Goal: Navigation & Orientation: Find specific page/section

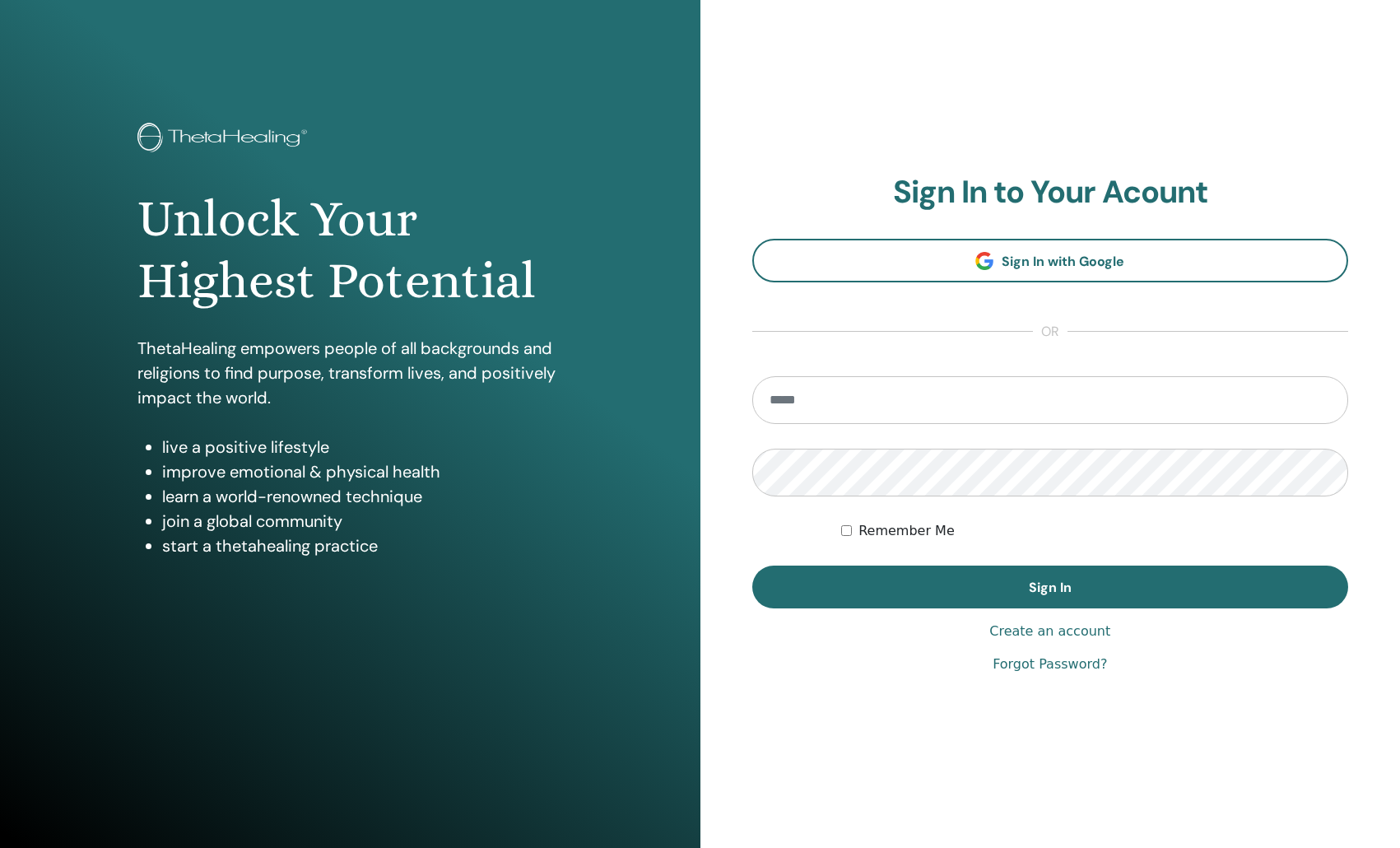
type input "**********"
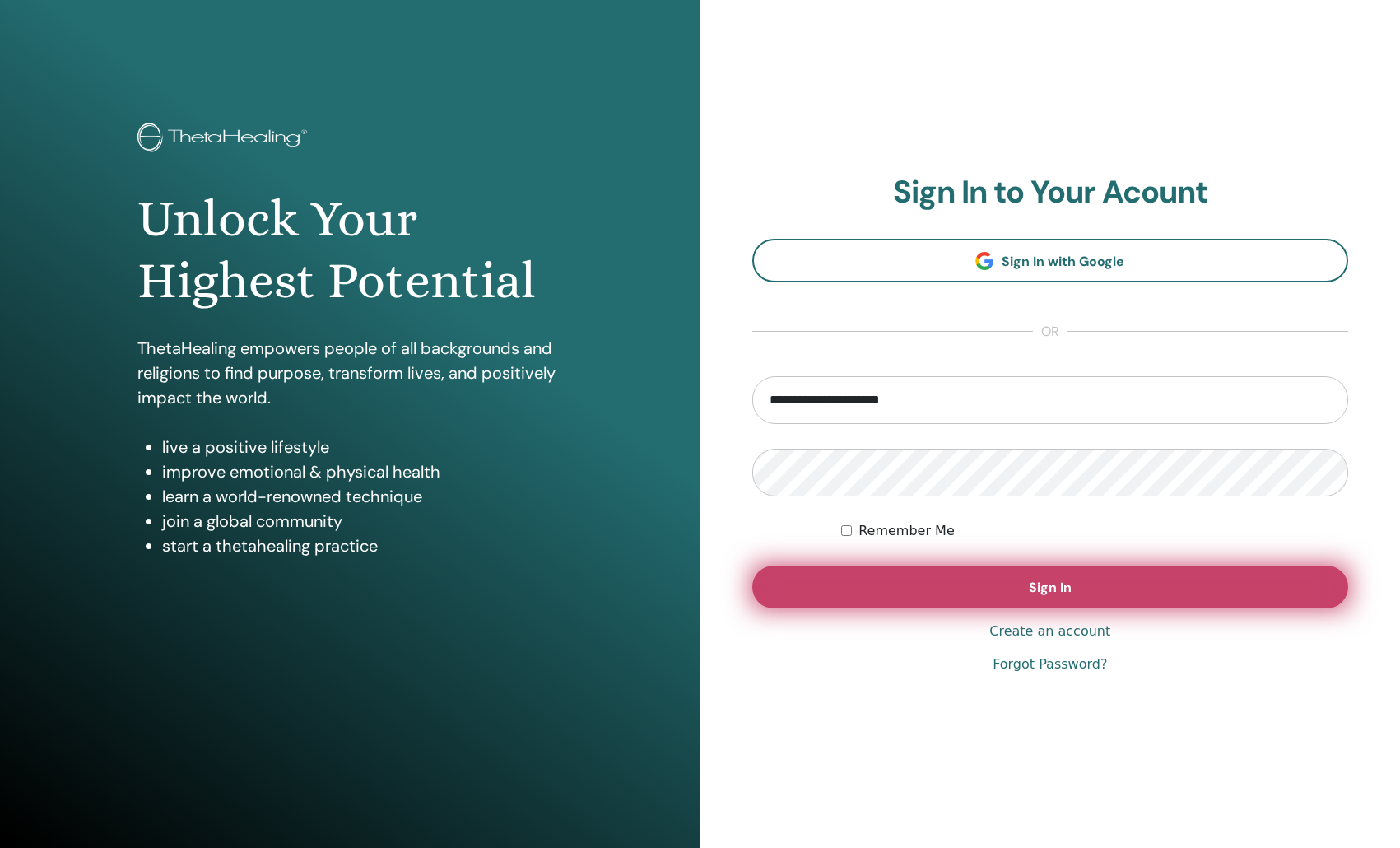
click at [997, 592] on button "Sign In" at bounding box center [1050, 586] width 596 height 42
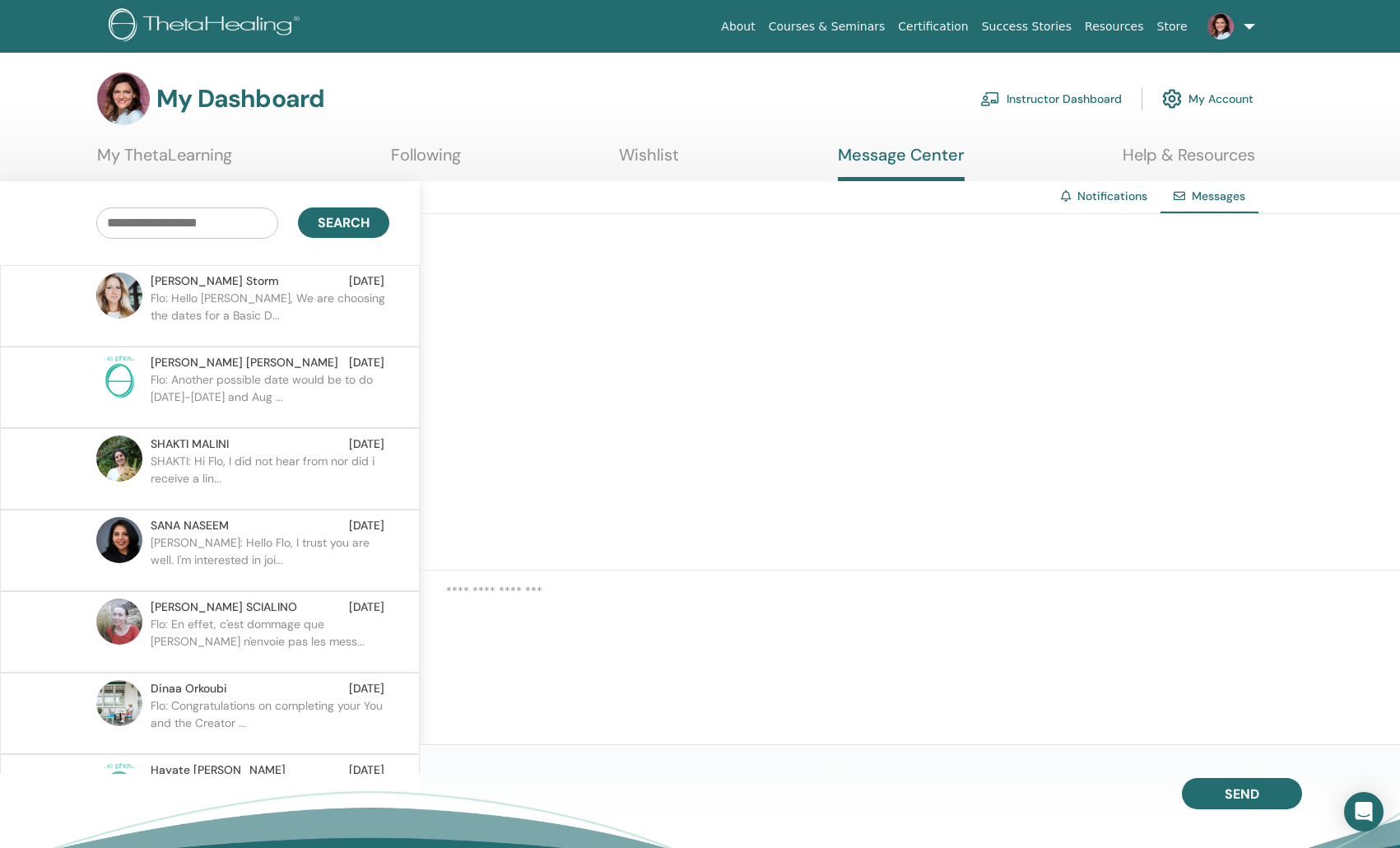
click at [258, 301] on p "Flo: Hello [PERSON_NAME], We are choosing the dates for a Basic D..." at bounding box center [270, 314] width 239 height 49
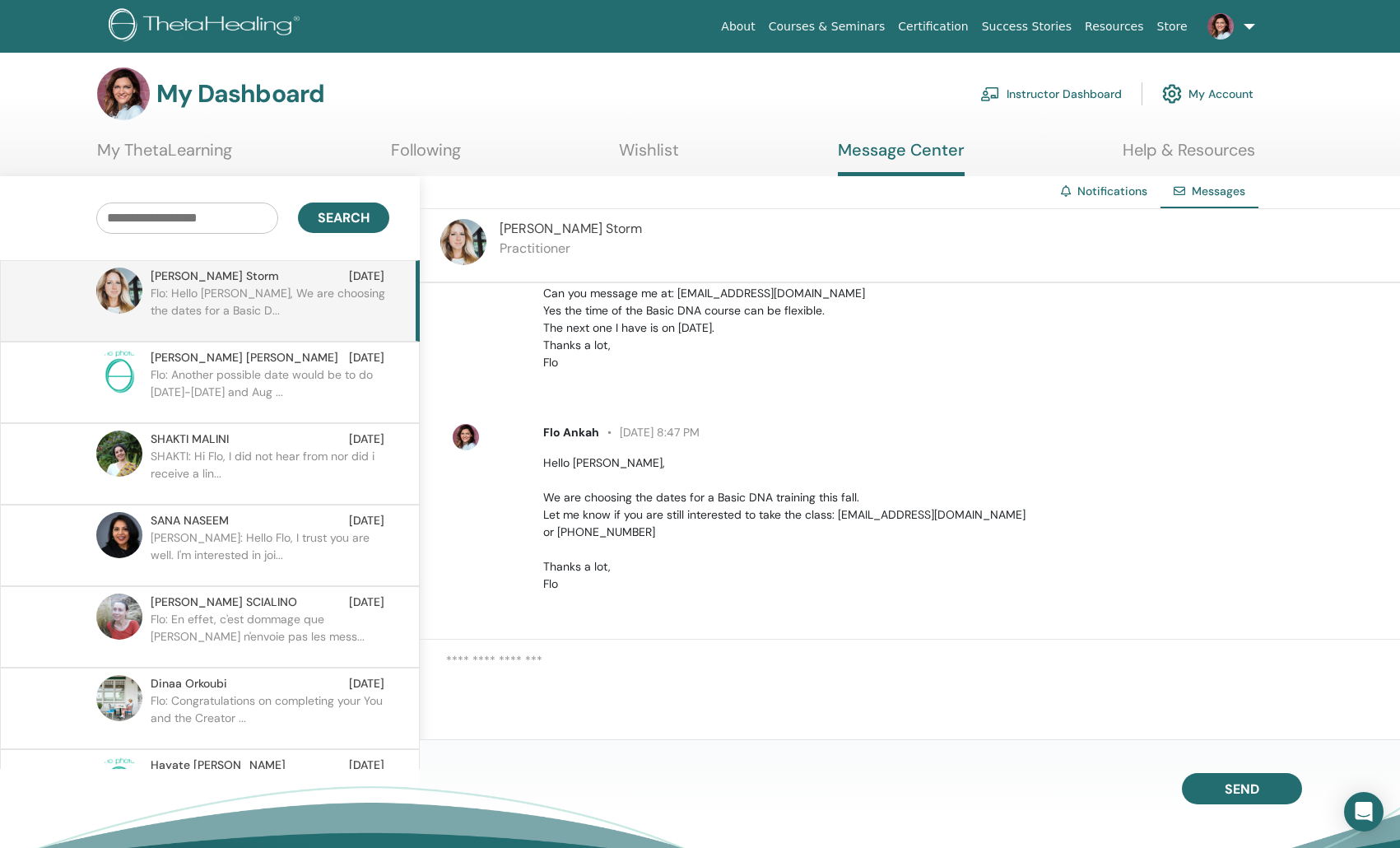
scroll to position [7, 0]
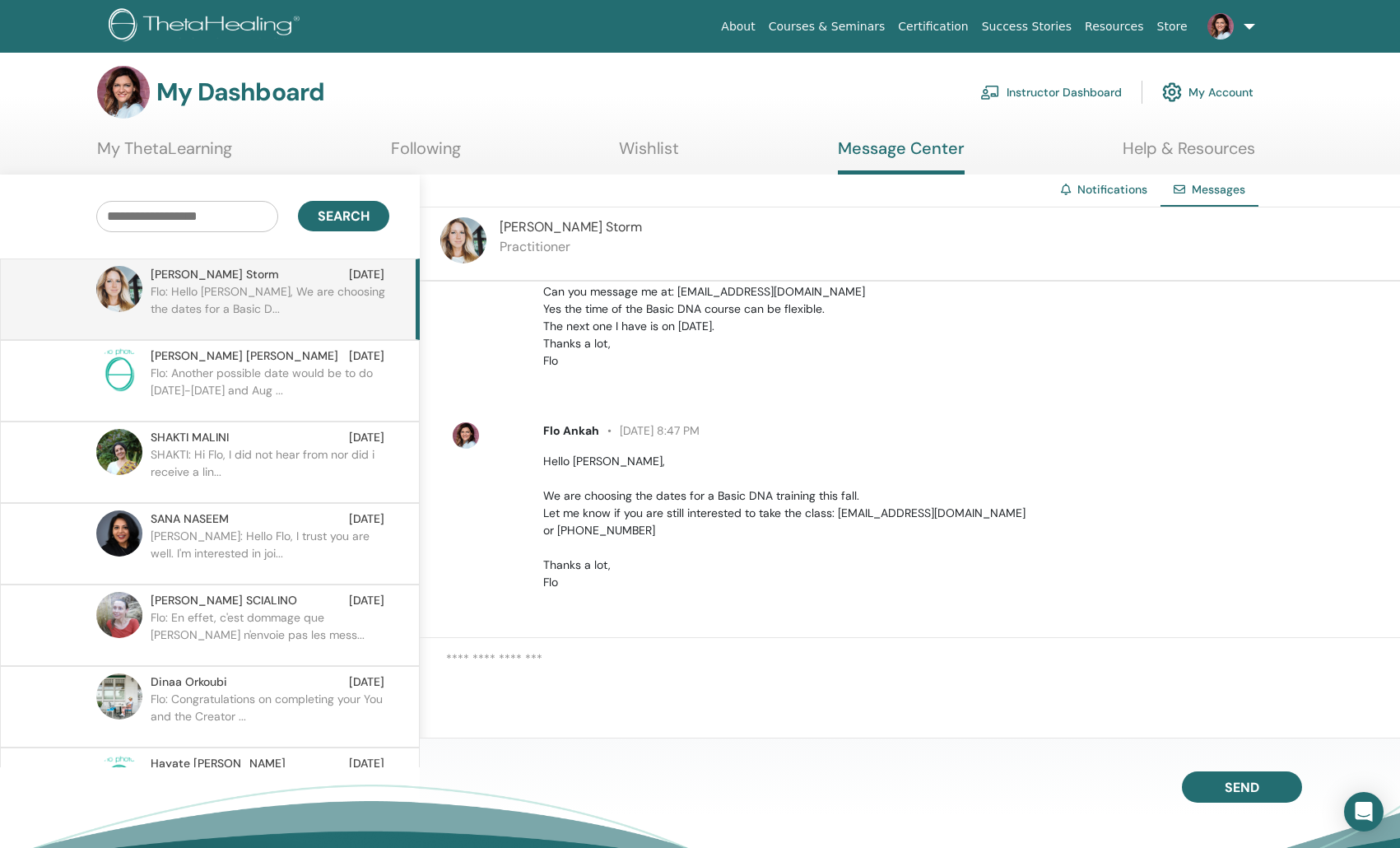
click at [1238, 35] on link at bounding box center [1228, 26] width 67 height 52
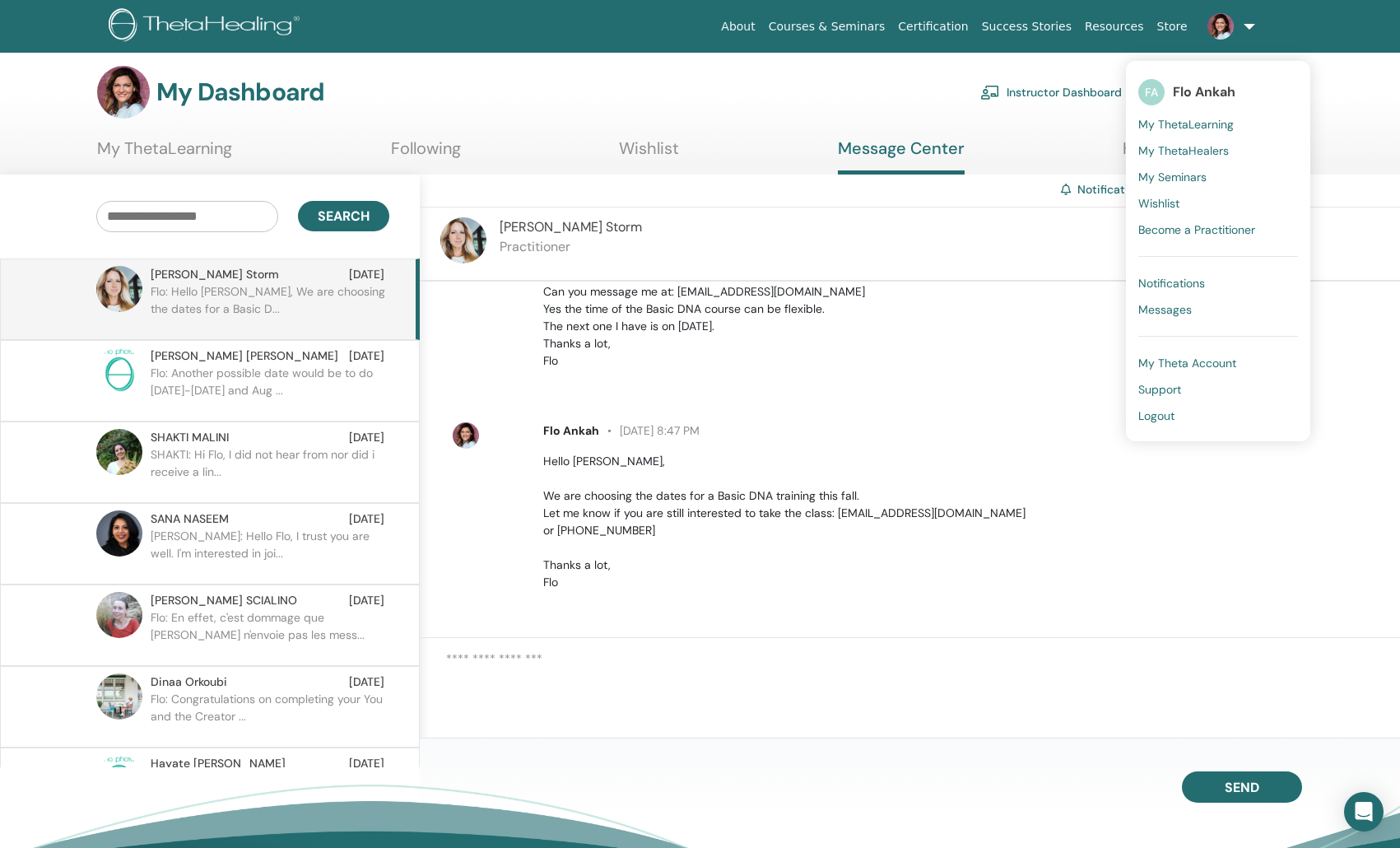
click at [1199, 117] on span "My ThetaLearning" at bounding box center [1186, 124] width 96 height 15
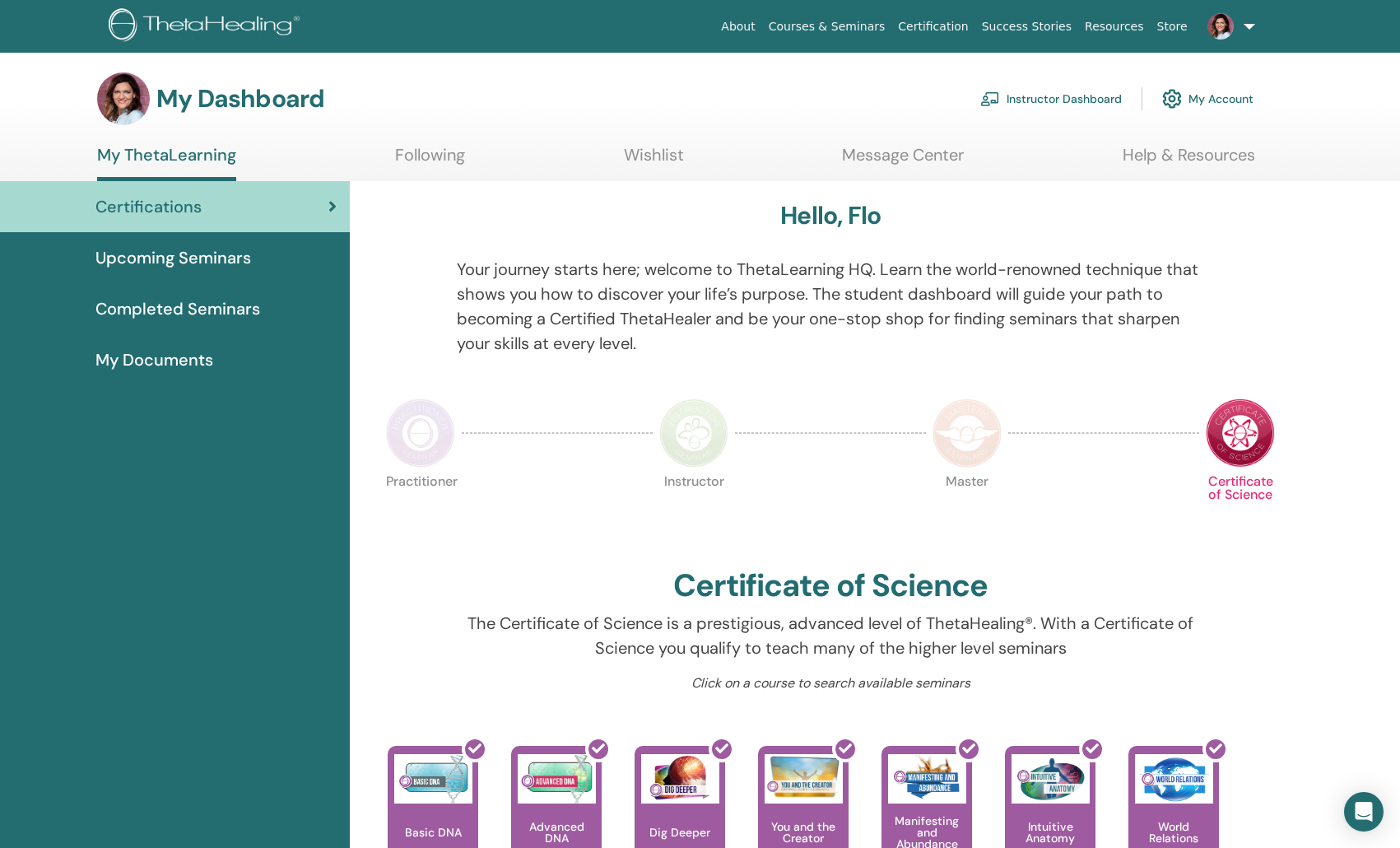
click at [1094, 101] on link "Instructor Dashboard" at bounding box center [1051, 98] width 142 height 36
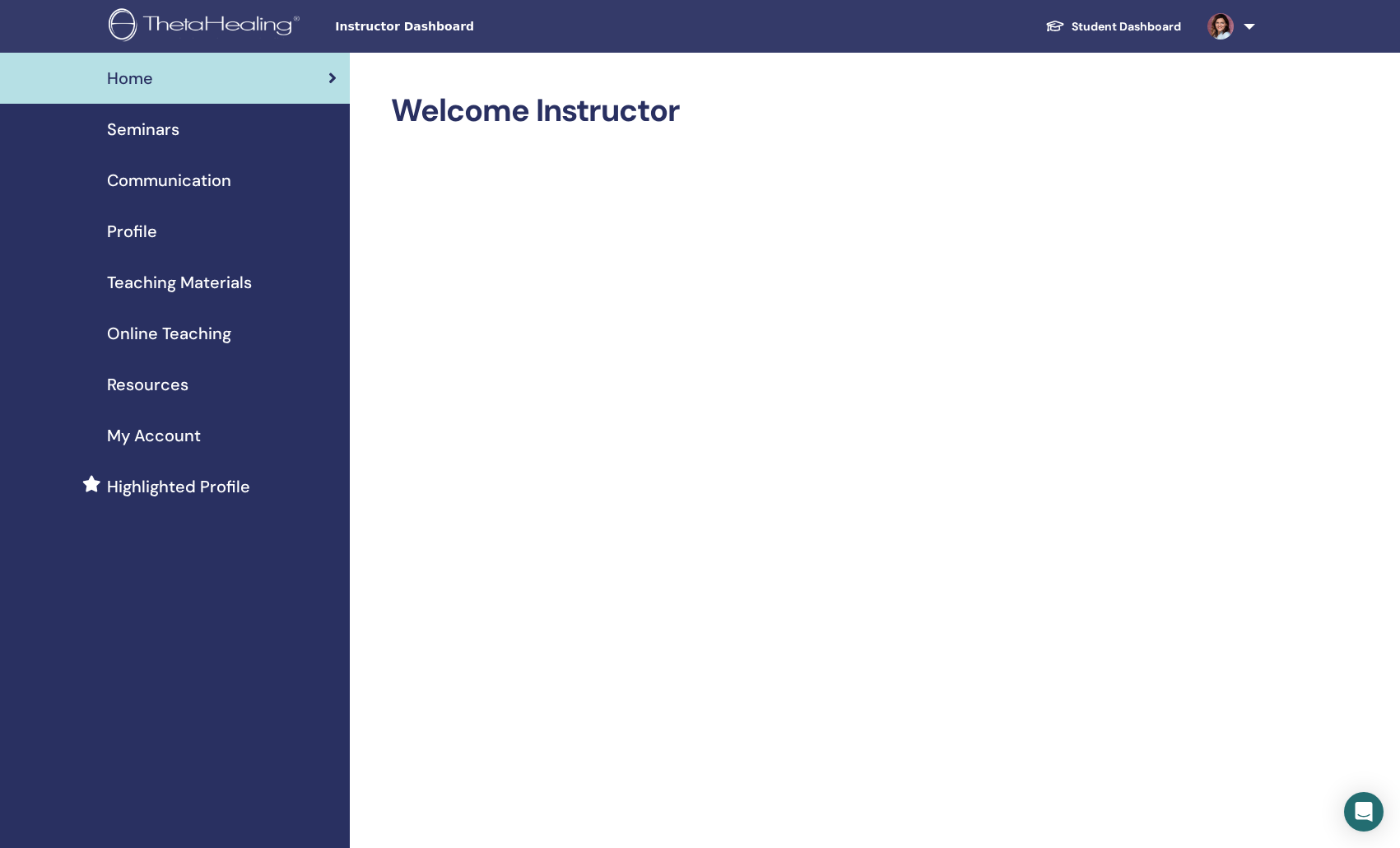
click at [179, 135] on div "Seminars" at bounding box center [175, 129] width 323 height 25
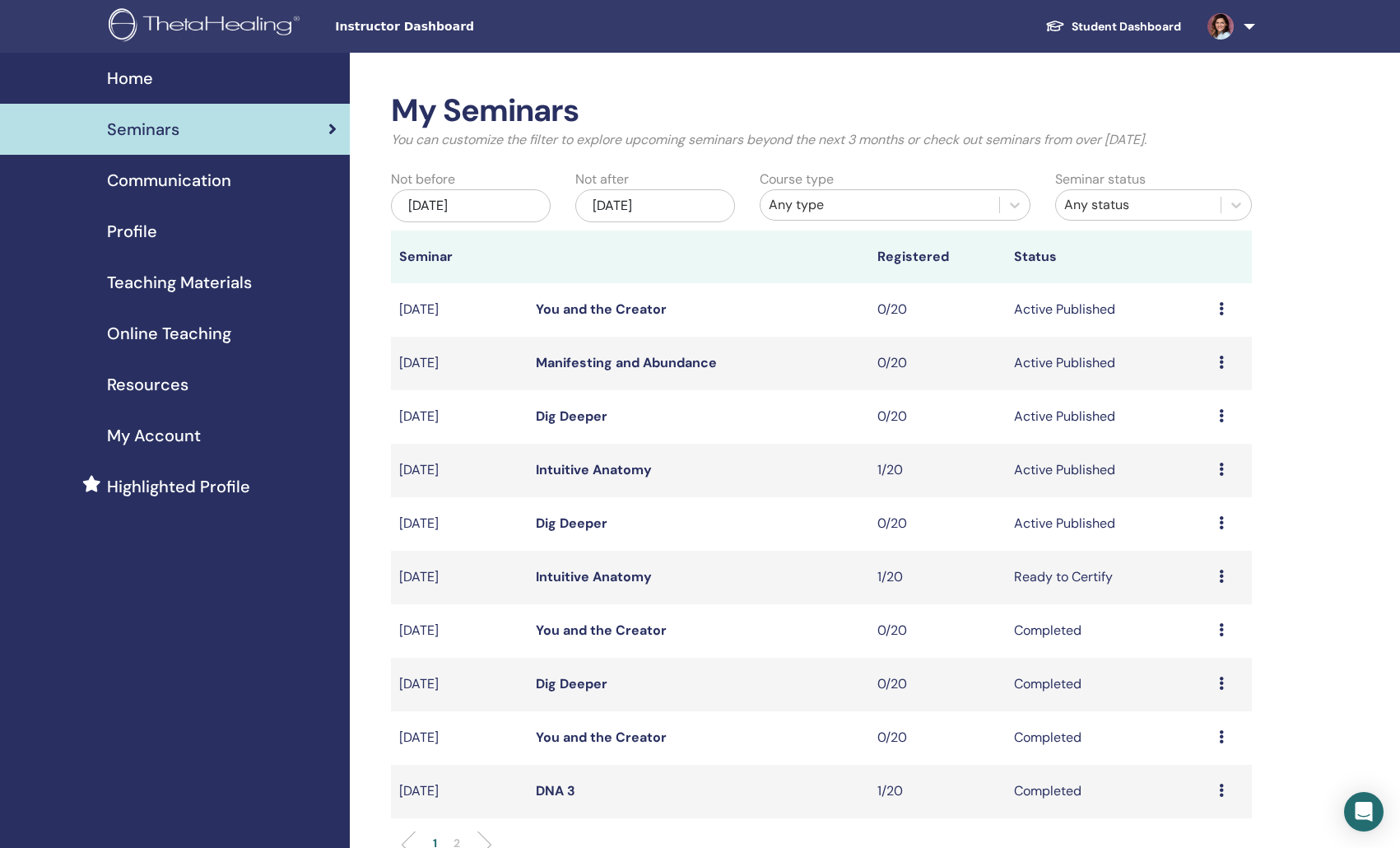
click at [231, 139] on div "Seminars" at bounding box center [175, 129] width 323 height 25
click at [540, 219] on div "May/31, 2025" at bounding box center [471, 206] width 160 height 33
click at [1234, 24] on span at bounding box center [1220, 26] width 39 height 13
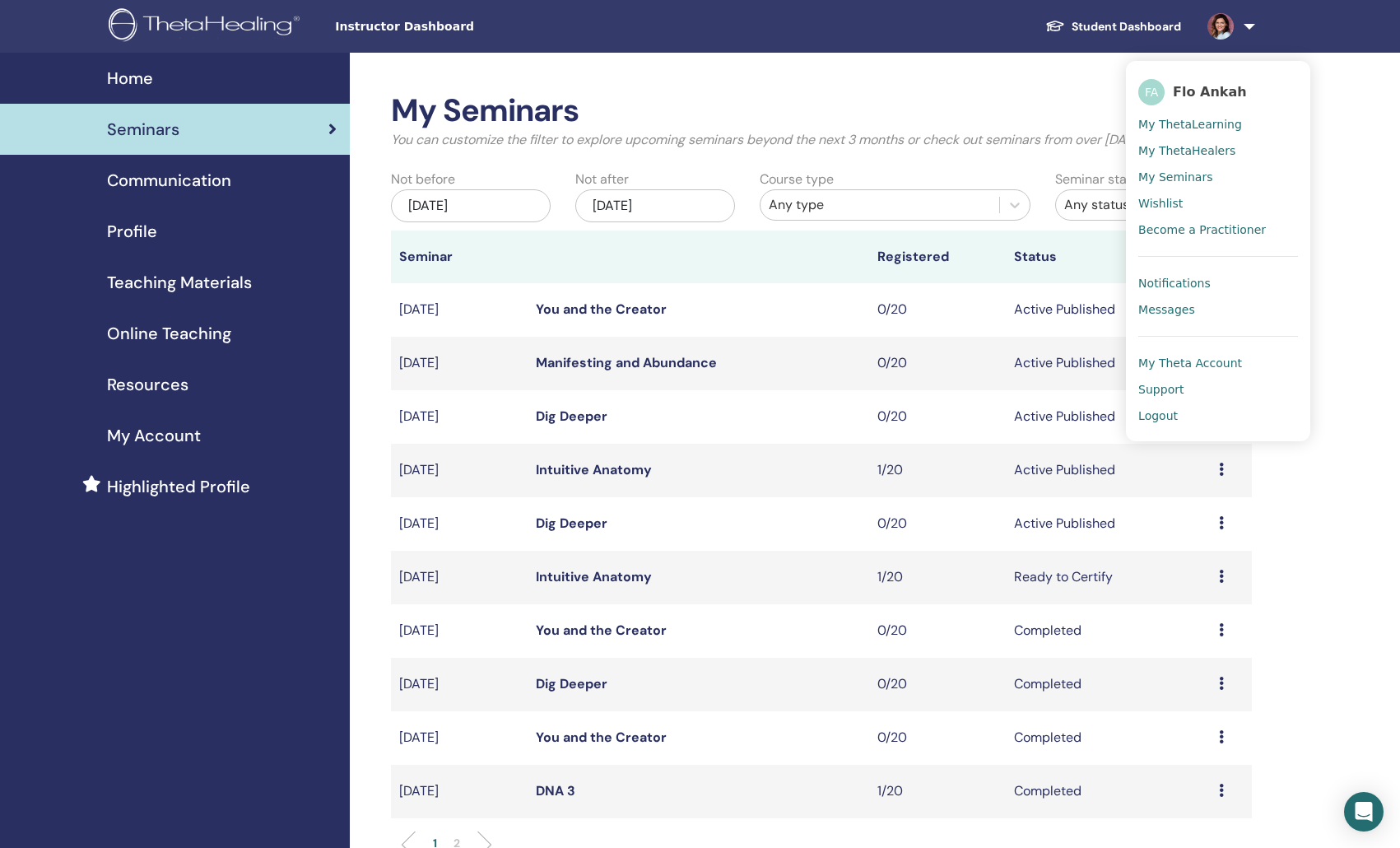
click at [1199, 361] on span "My Theta Account" at bounding box center [1190, 363] width 103 height 15
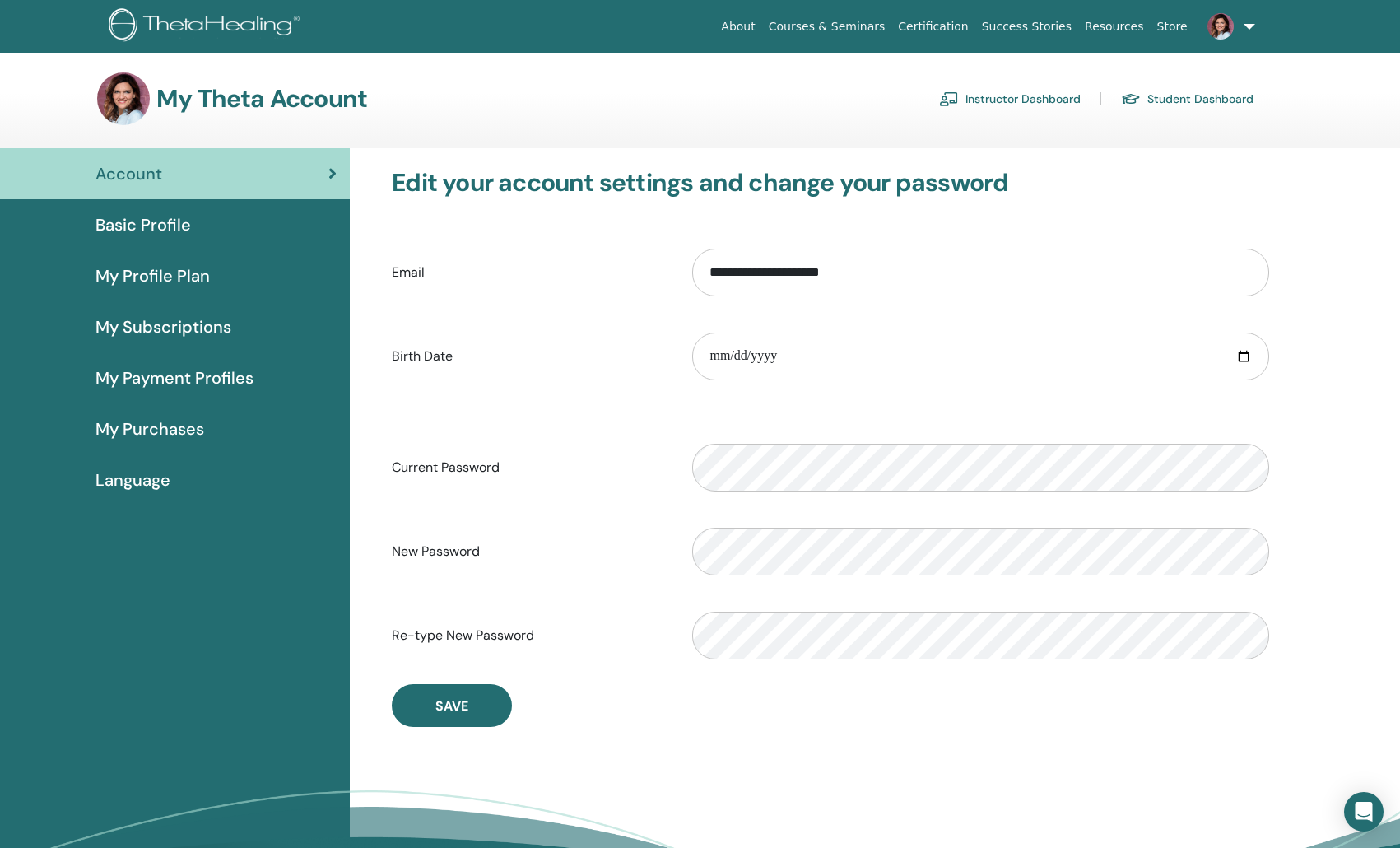
click at [172, 228] on span "Basic Profile" at bounding box center [143, 225] width 96 height 25
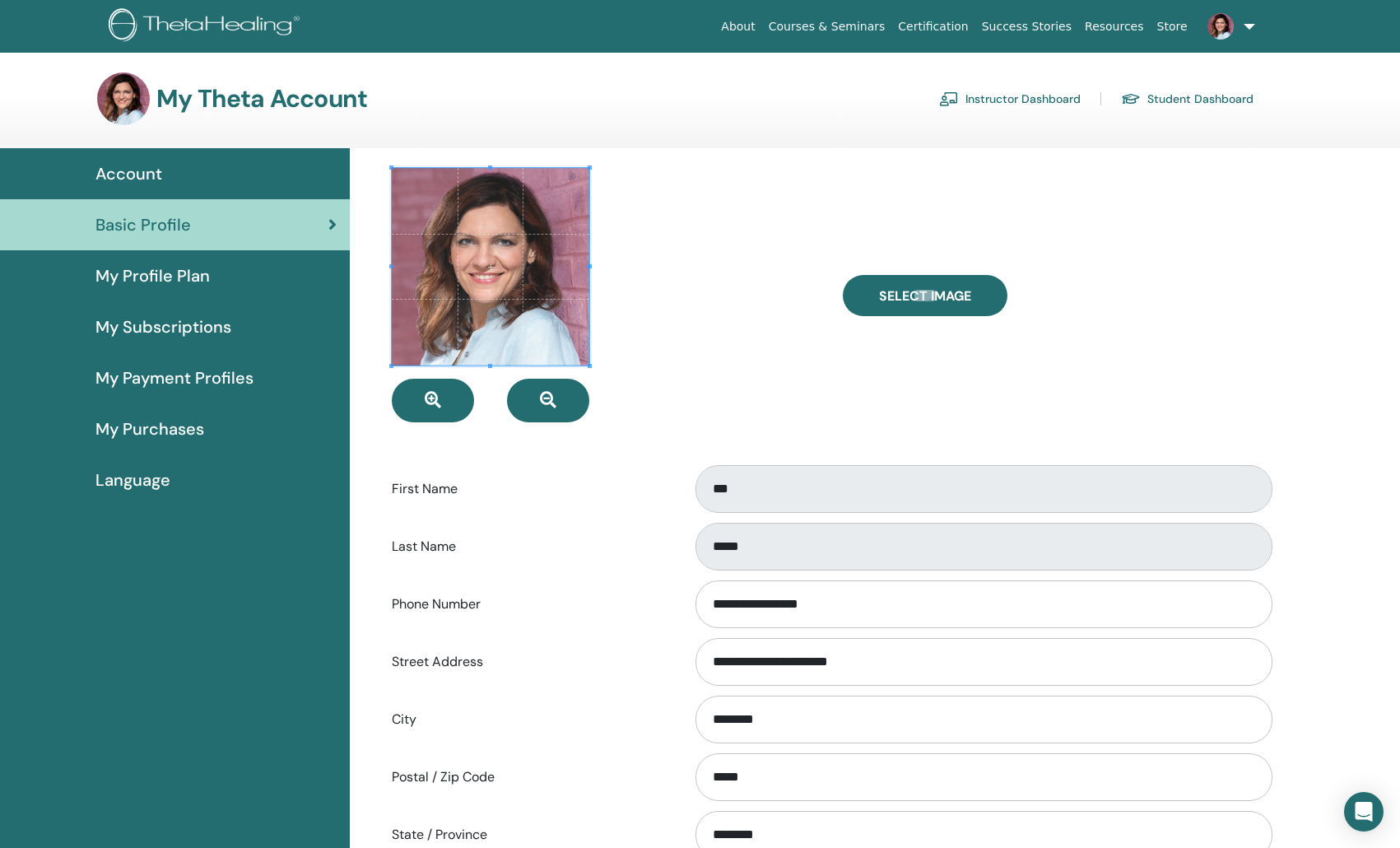
click at [177, 266] on span "My Profile Plan" at bounding box center [152, 276] width 114 height 25
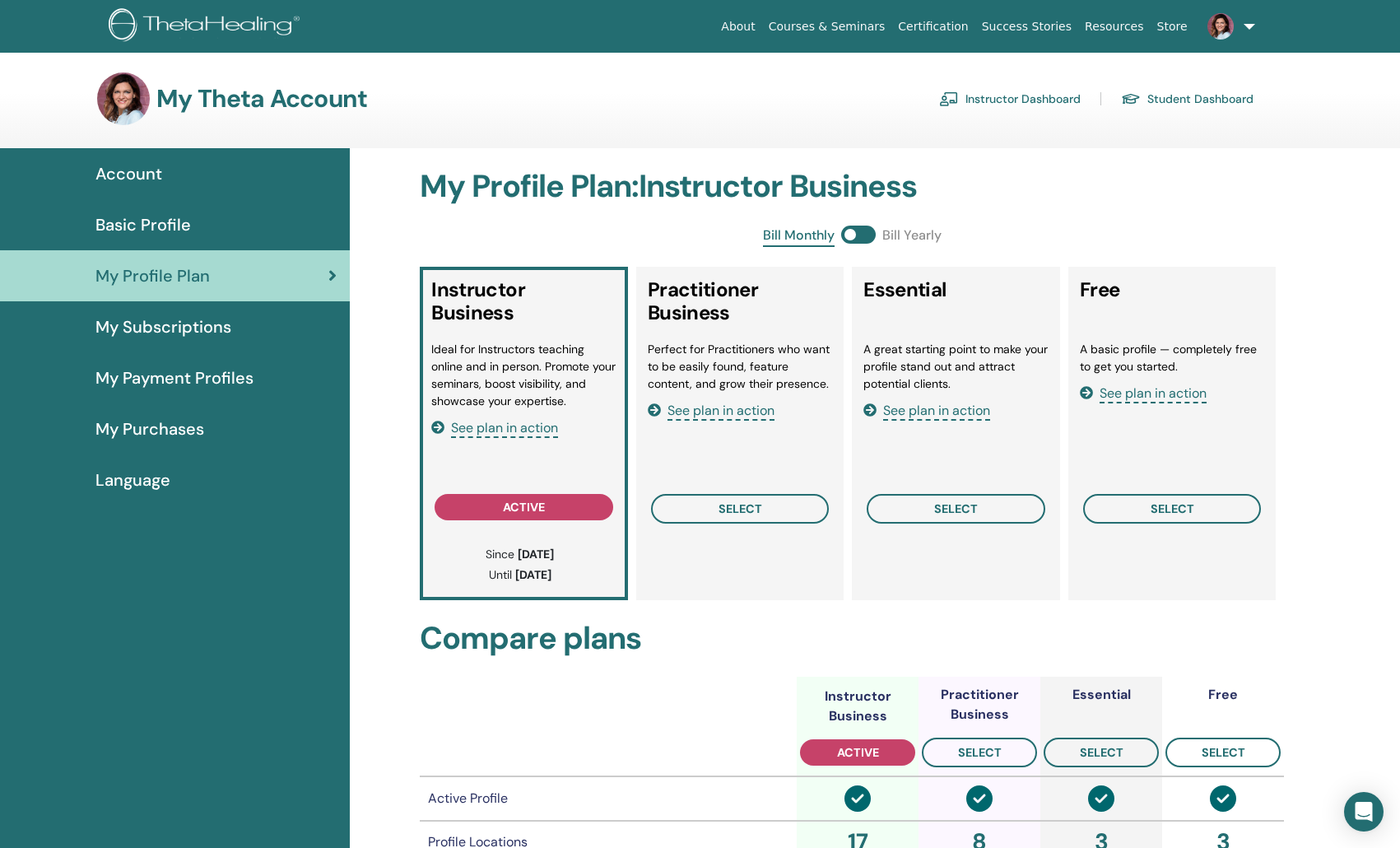
click at [205, 322] on span "My Subscriptions" at bounding box center [163, 327] width 136 height 25
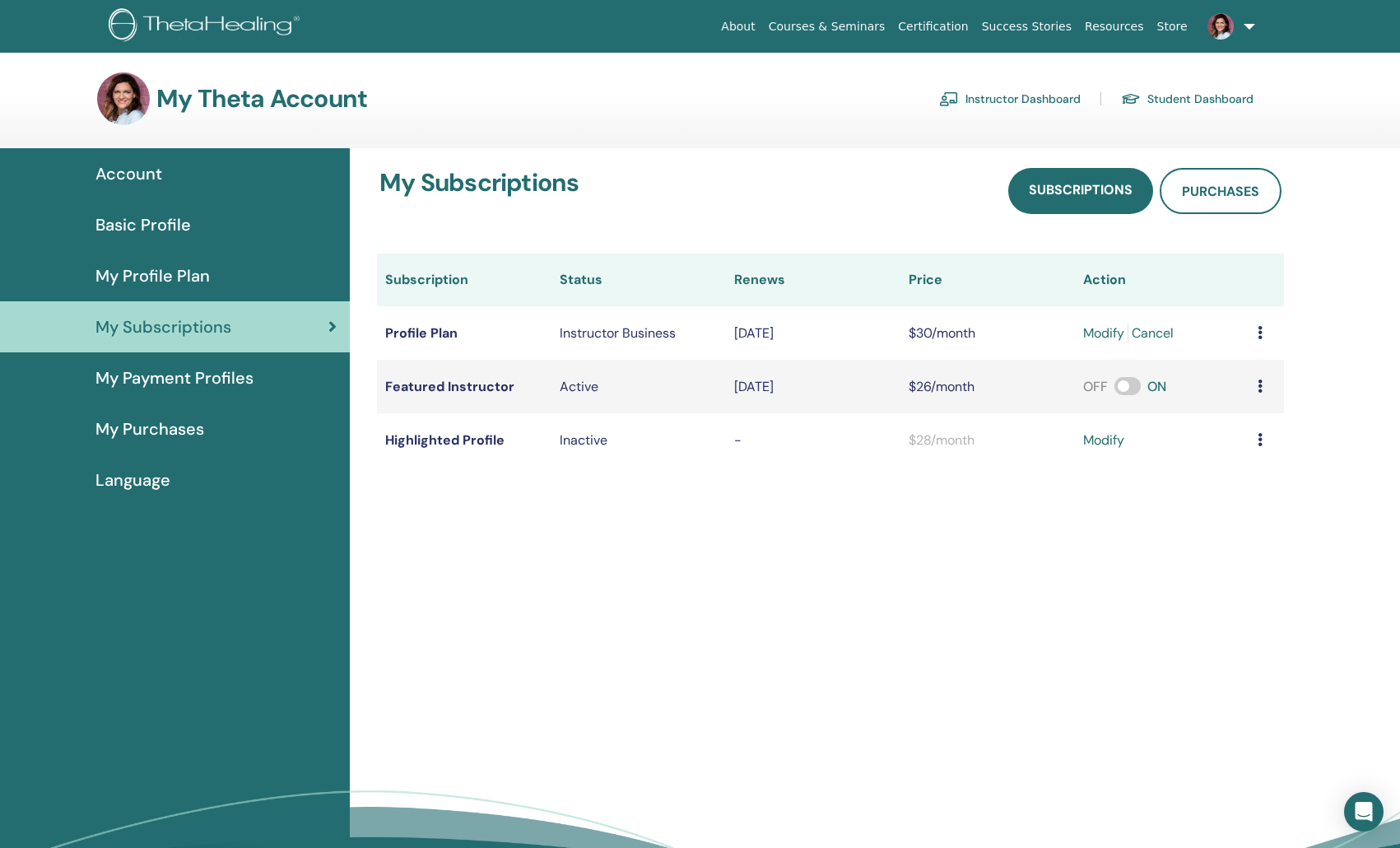
click at [231, 371] on span "My Payment Profiles" at bounding box center [175, 378] width 158 height 25
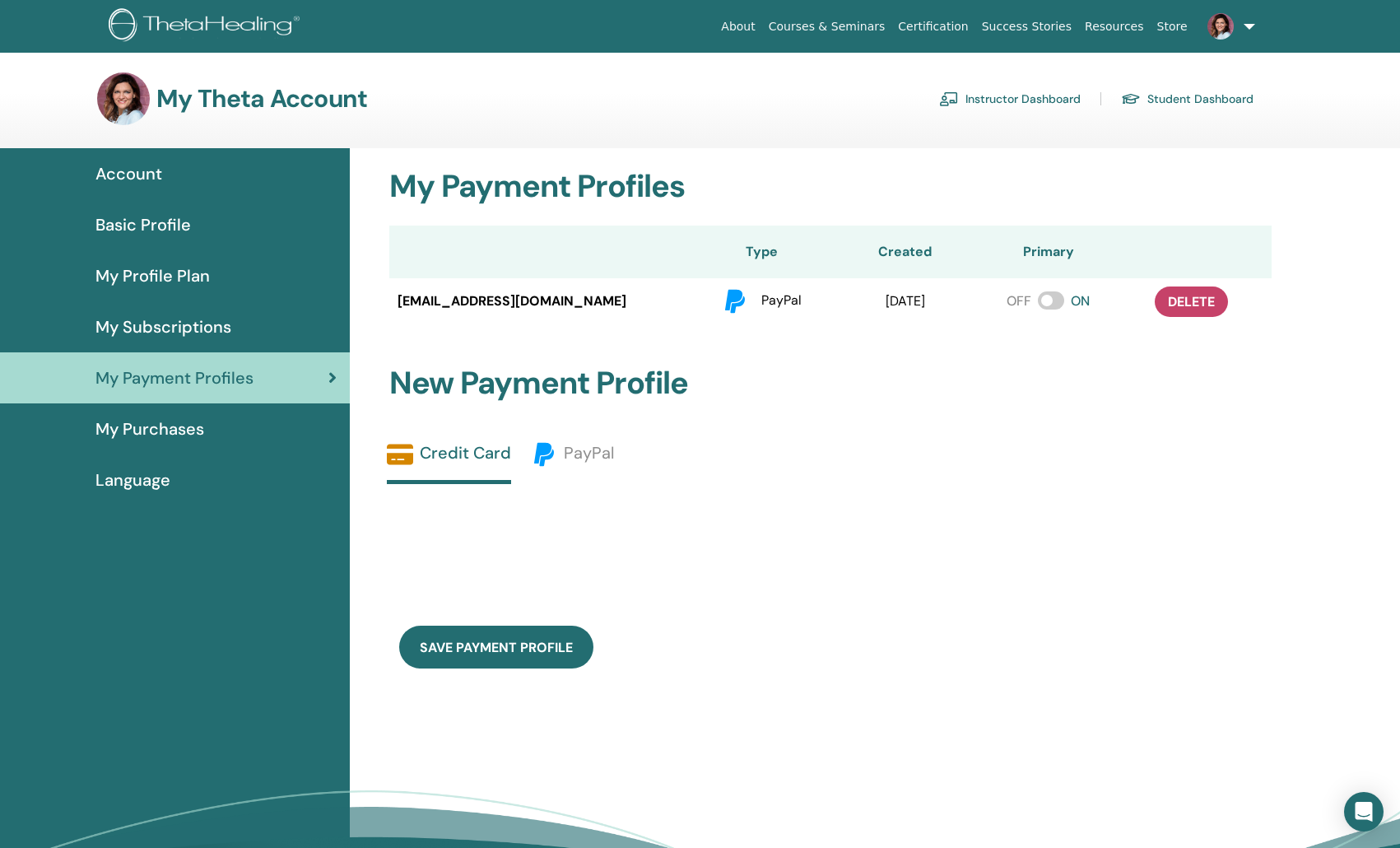
click at [222, 424] on div "My Purchases" at bounding box center [175, 429] width 323 height 25
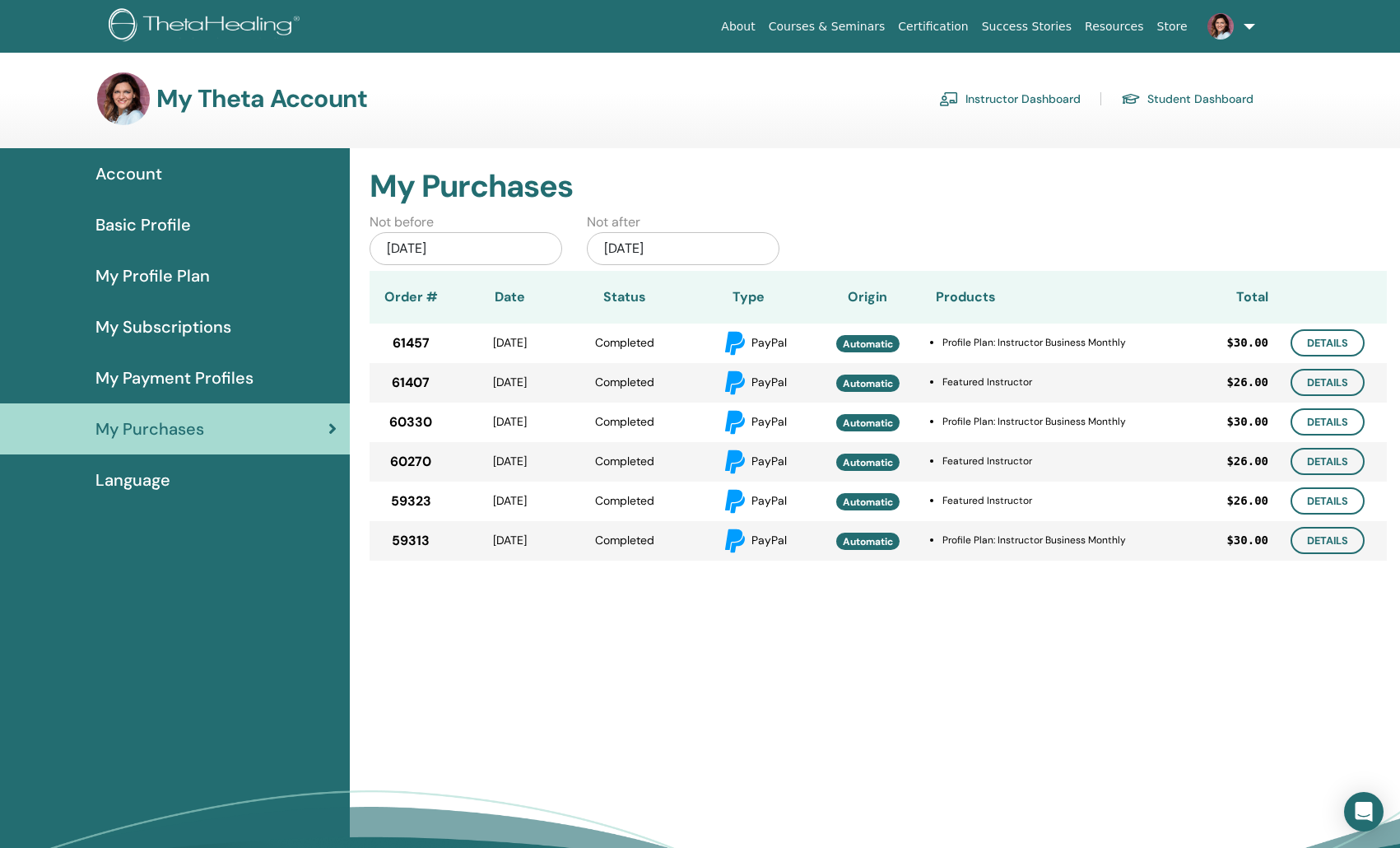
click at [172, 491] on div "Language" at bounding box center [175, 480] width 323 height 25
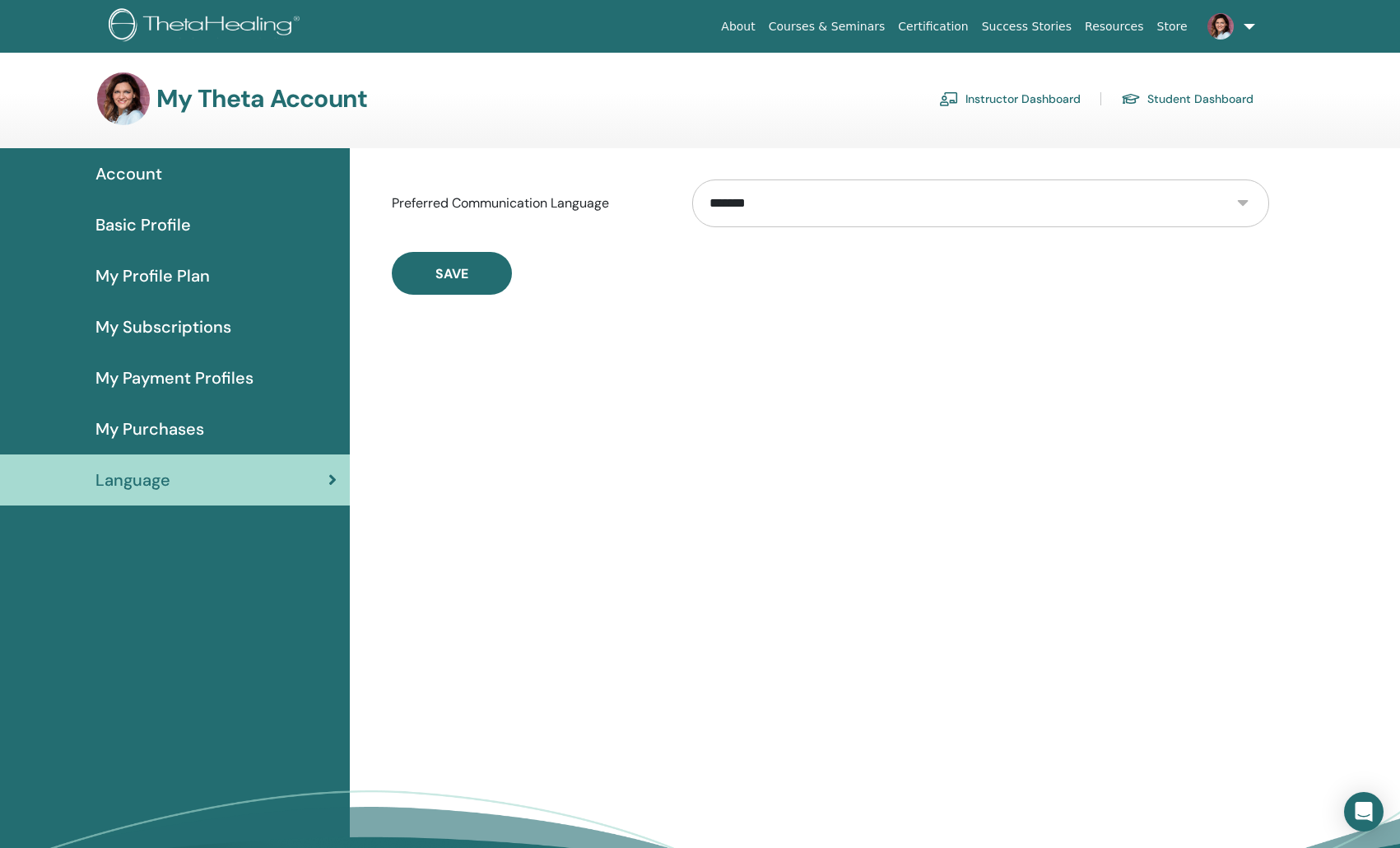
click at [972, 98] on link "Instructor Dashboard" at bounding box center [1009, 99] width 142 height 27
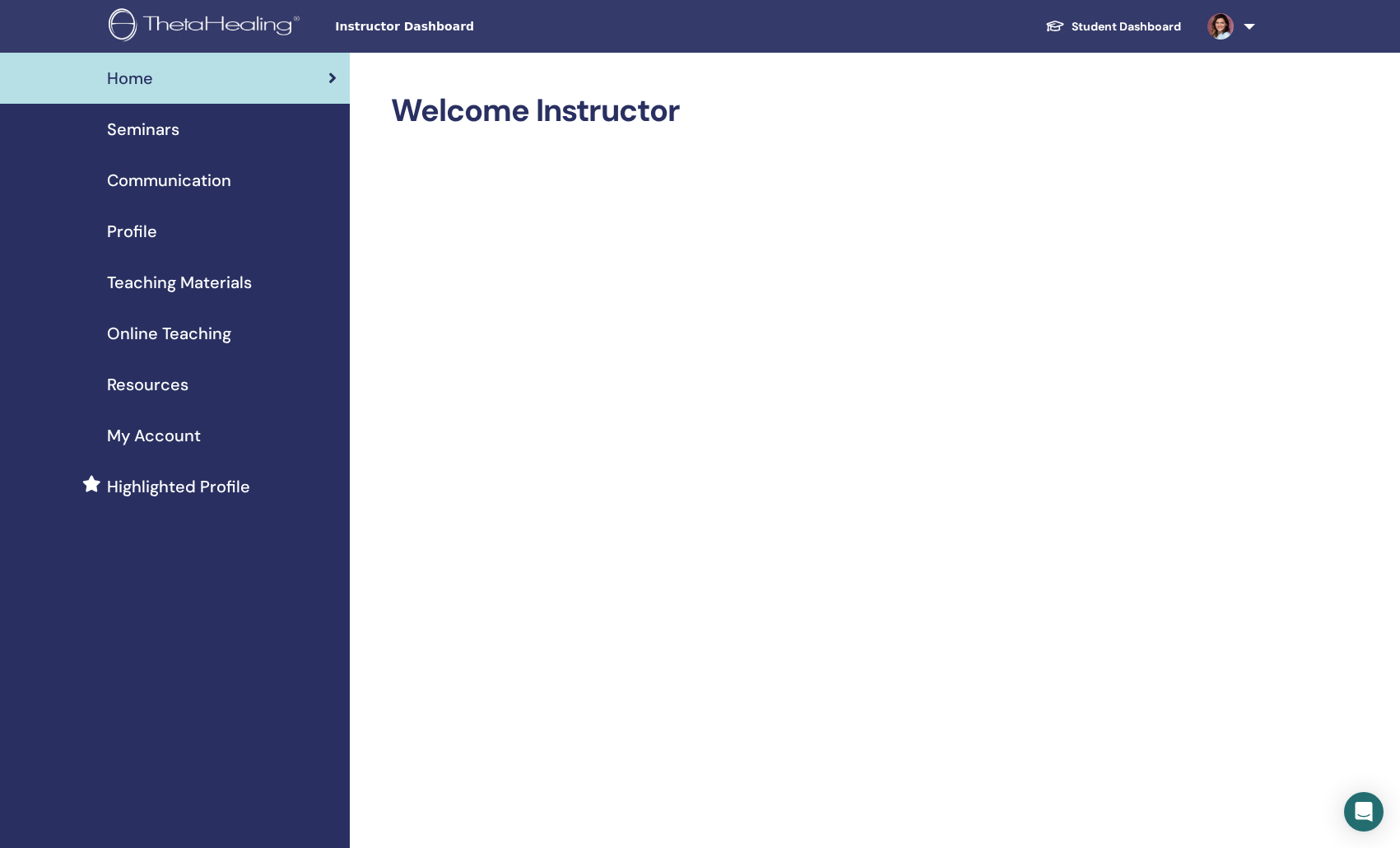
click at [205, 122] on div "Seminars" at bounding box center [175, 129] width 323 height 25
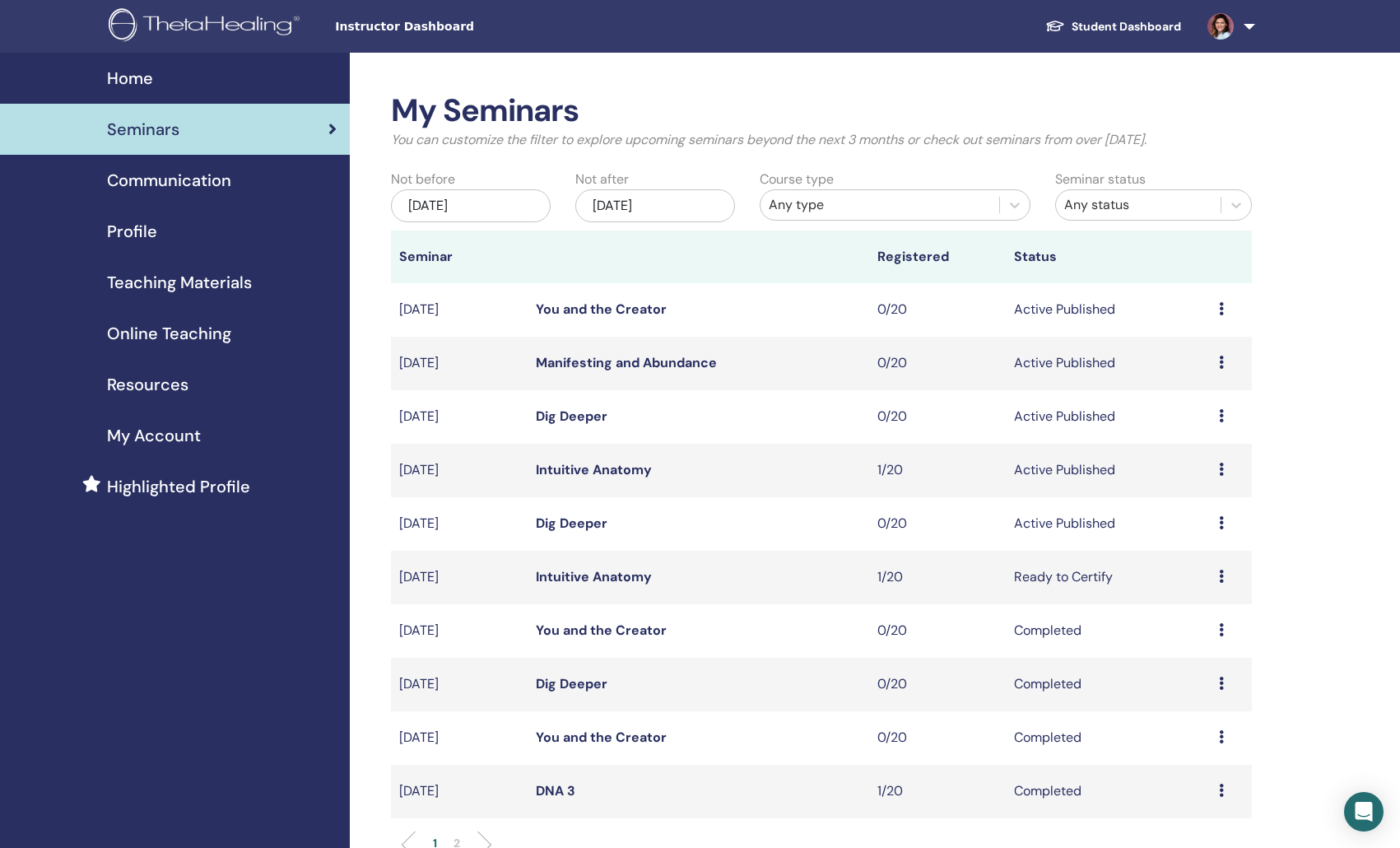
click at [187, 183] on span "Communication" at bounding box center [168, 181] width 124 height 25
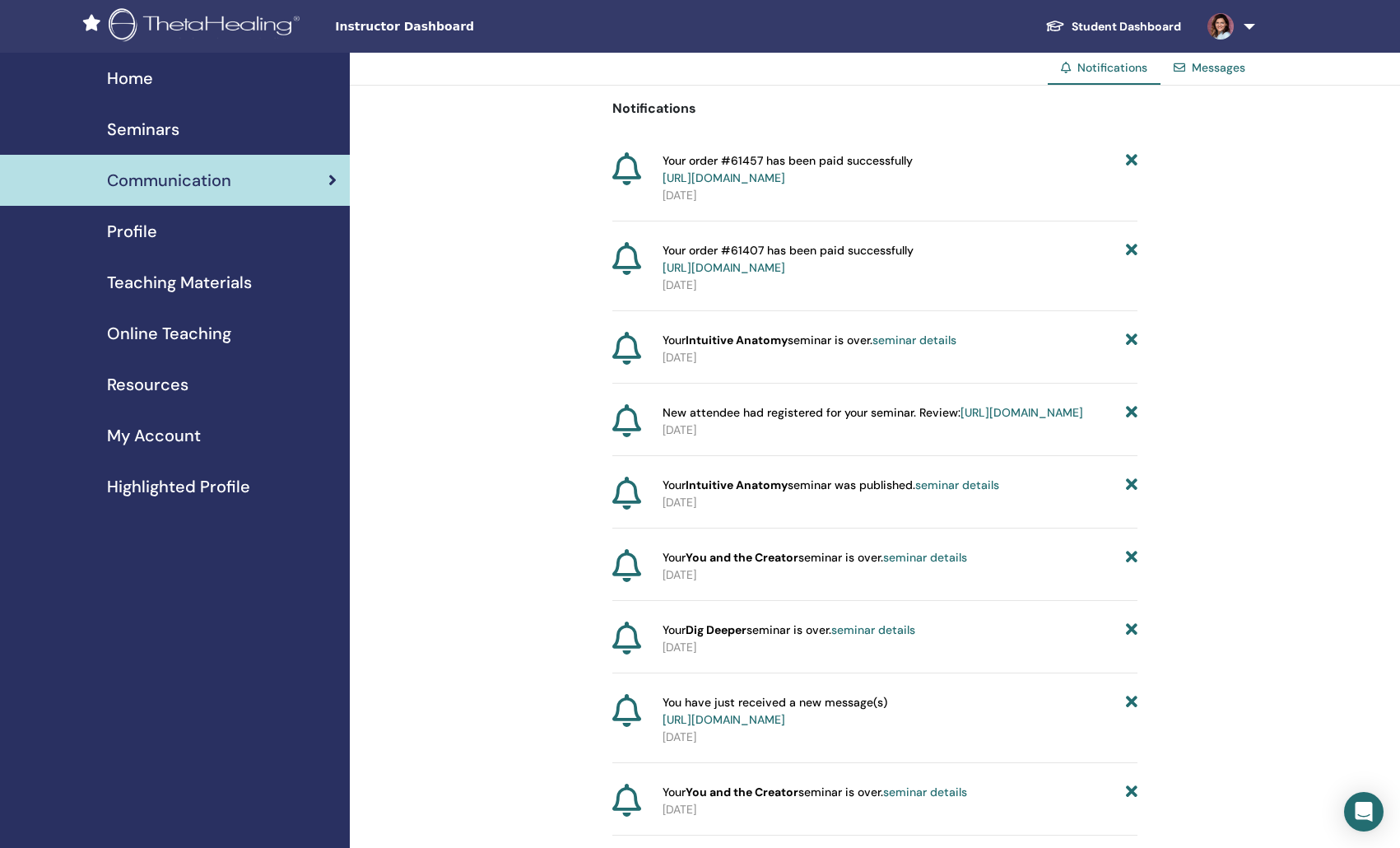
click at [202, 207] on link "Profile" at bounding box center [175, 231] width 350 height 51
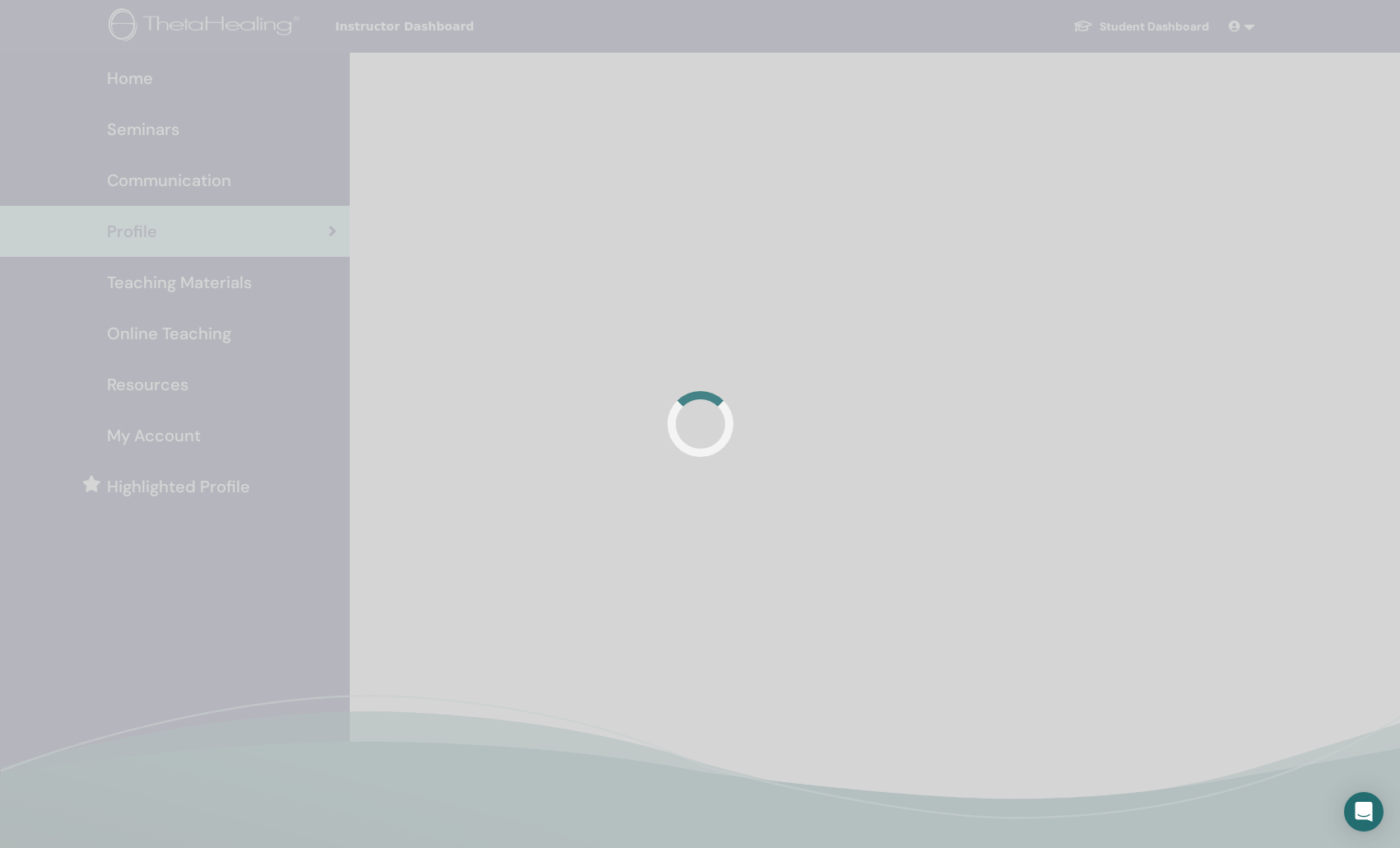
click at [188, 240] on div at bounding box center [700, 424] width 1400 height 848
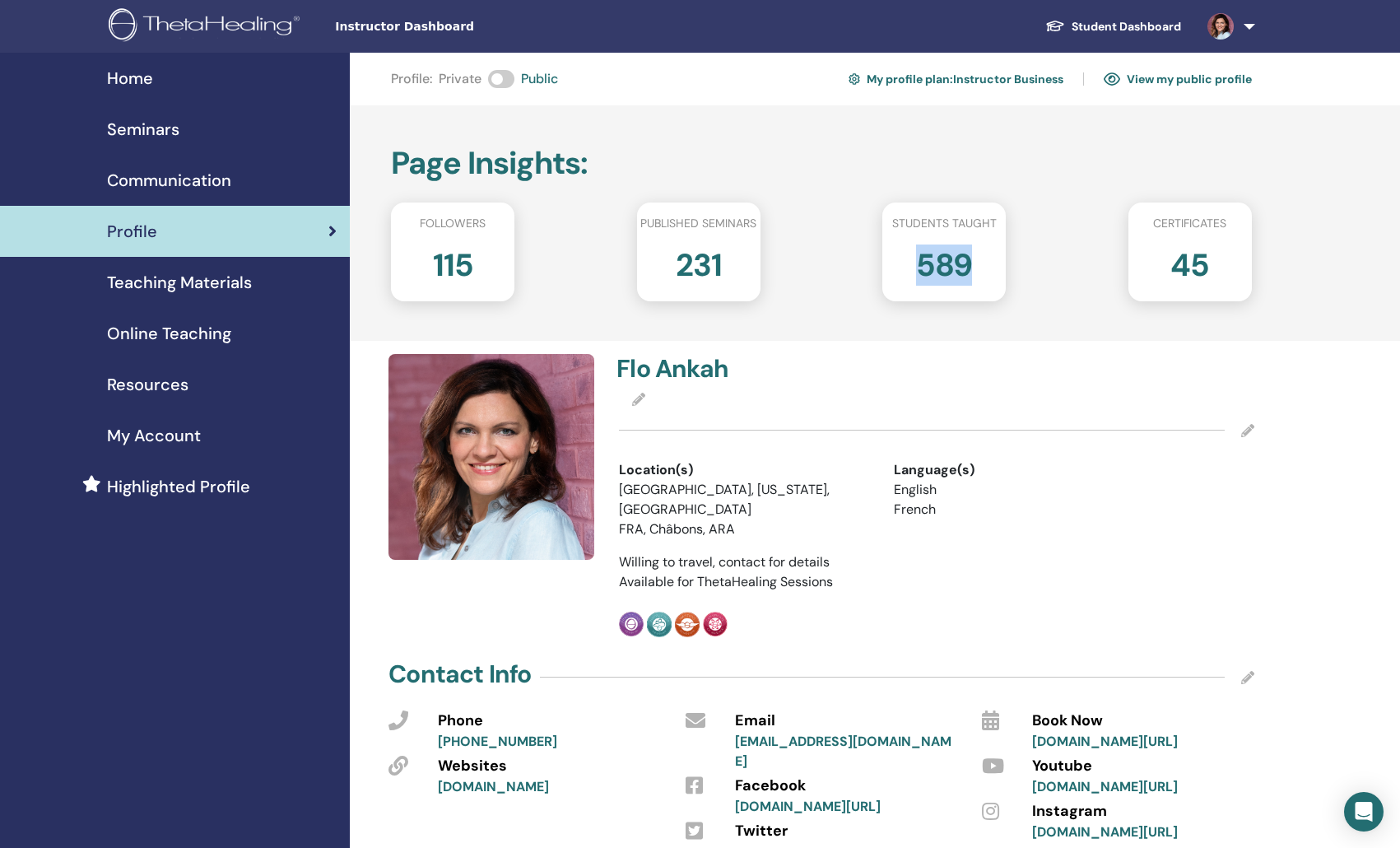
drag, startPoint x: 969, startPoint y: 264, endPoint x: 865, endPoint y: 267, distance: 104.0
click at [865, 267] on div "Followers 115 Published seminars 231 Students taught 589 Certificates 45" at bounding box center [821, 252] width 861 height 99
click at [700, 259] on h2 "231" at bounding box center [698, 262] width 46 height 46
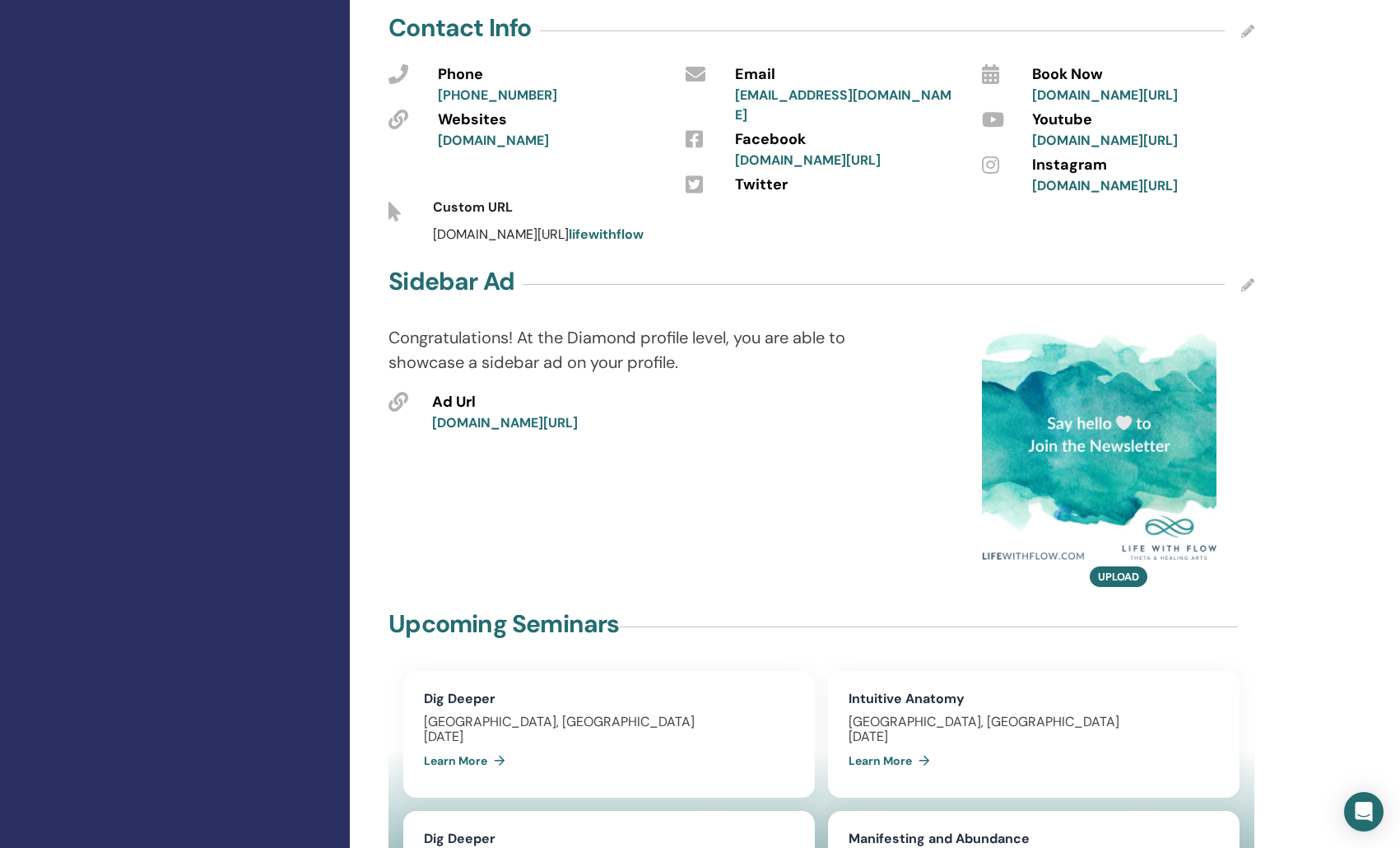
scroll to position [762, 0]
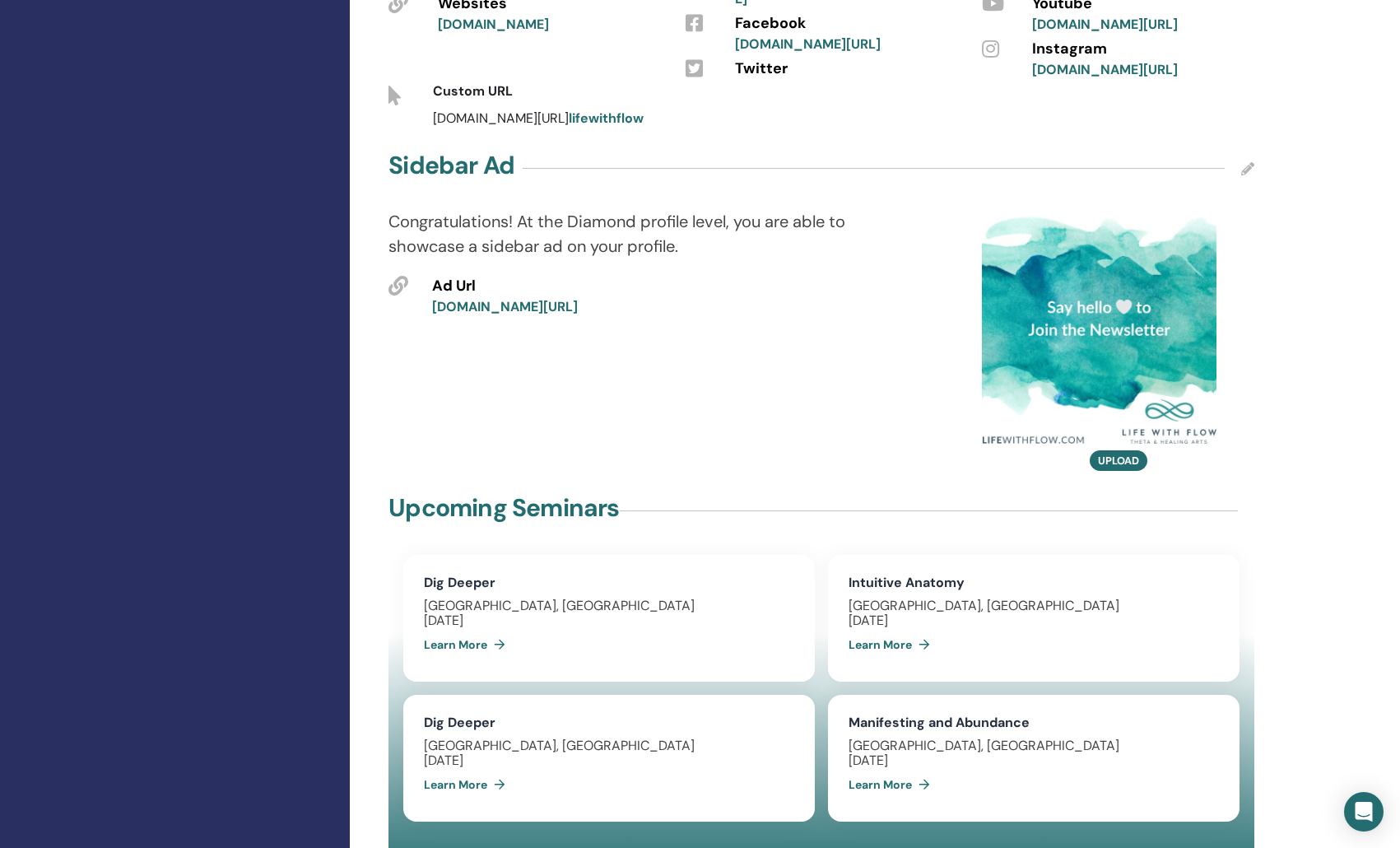
click at [546, 298] on link "[DOMAIN_NAME][URL]" at bounding box center [505, 307] width 146 height 17
